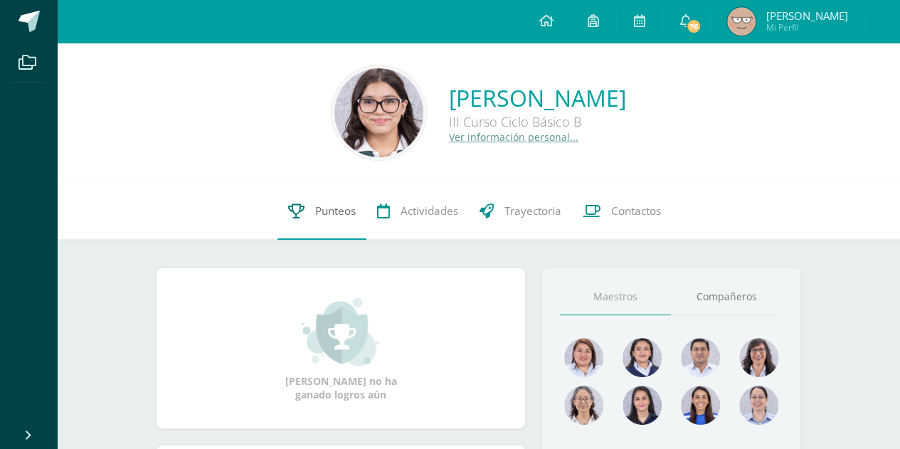
click at [322, 221] on link "Punteos" at bounding box center [321, 211] width 89 height 57
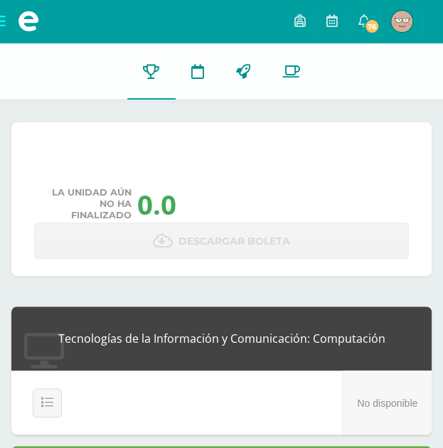
click at [159, 180] on div "Pendiente Unidad 1 Unidad 2 Unidad 3 Unidad 4 La unidad aún no ha finalizado 0.…" at bounding box center [221, 199] width 420 height 154
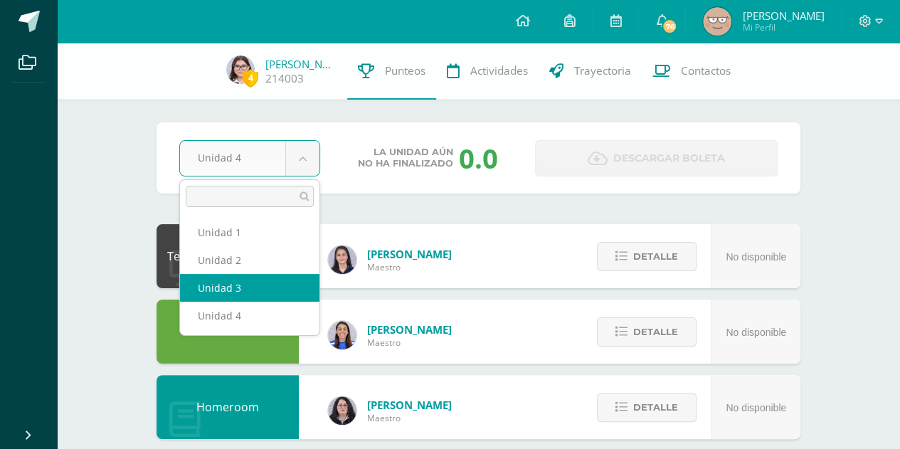
select select "Unidad 3"
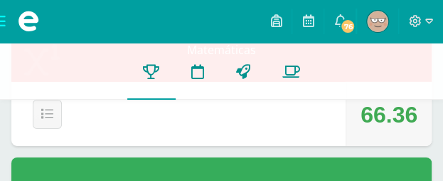
scroll to position [1138, 0]
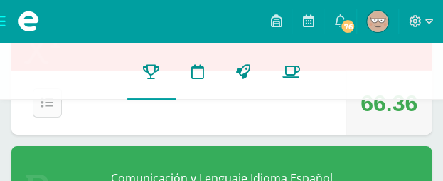
click at [43, 106] on icon at bounding box center [47, 103] width 12 height 12
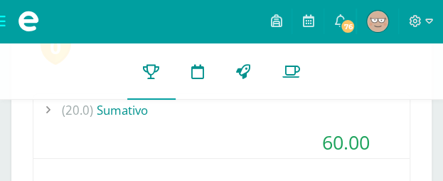
scroll to position [1260, 0]
click at [128, 112] on div "(20.0) [GEOGRAPHIC_DATA]" at bounding box center [221, 109] width 376 height 32
